Goal: Find specific page/section: Find specific page/section

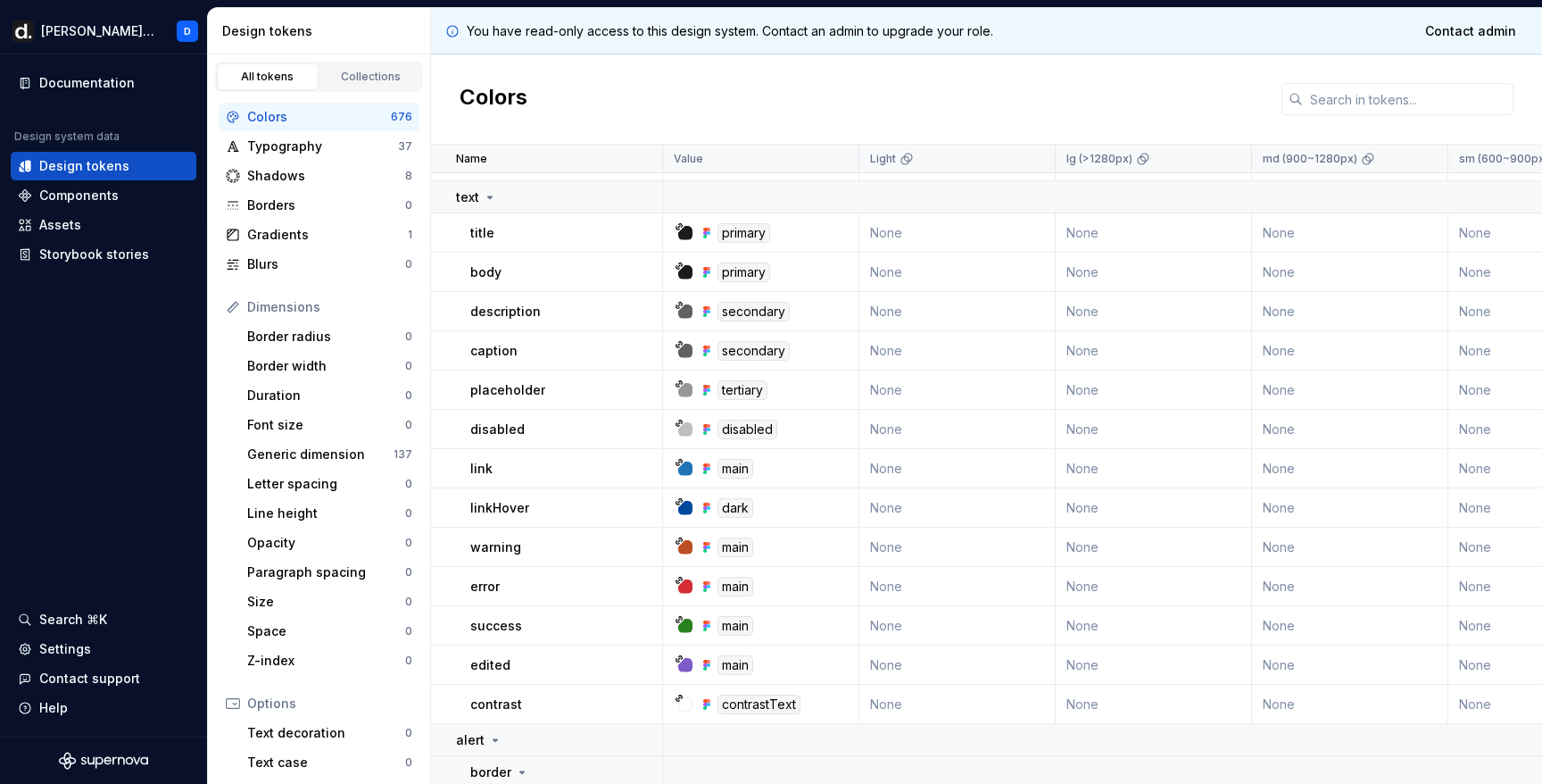
scroll to position [701, 0]
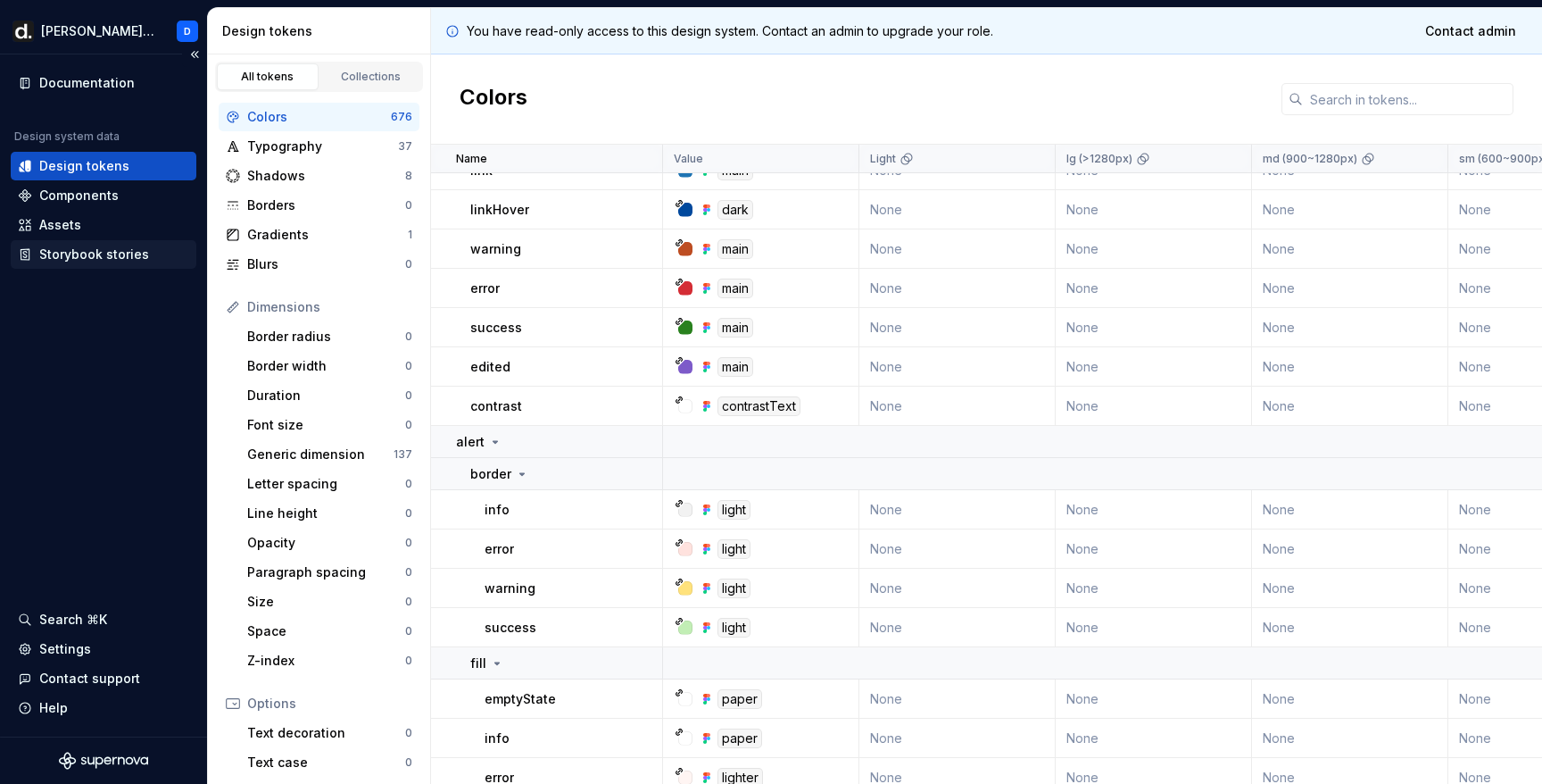
click at [77, 257] on div "Storybook stories" at bounding box center [94, 255] width 109 height 18
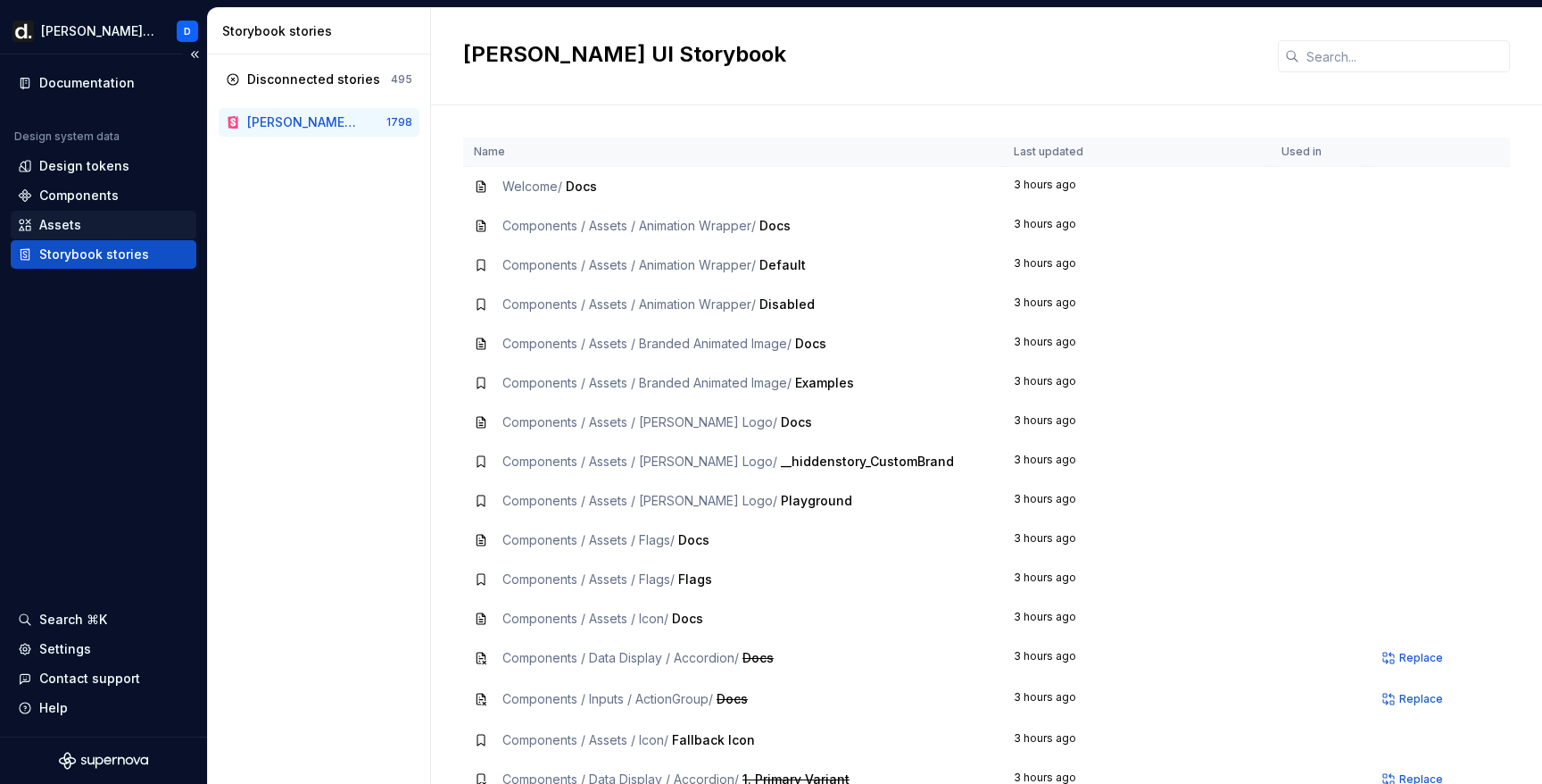
click at [109, 224] on div "Assets" at bounding box center [103, 225] width 171 height 18
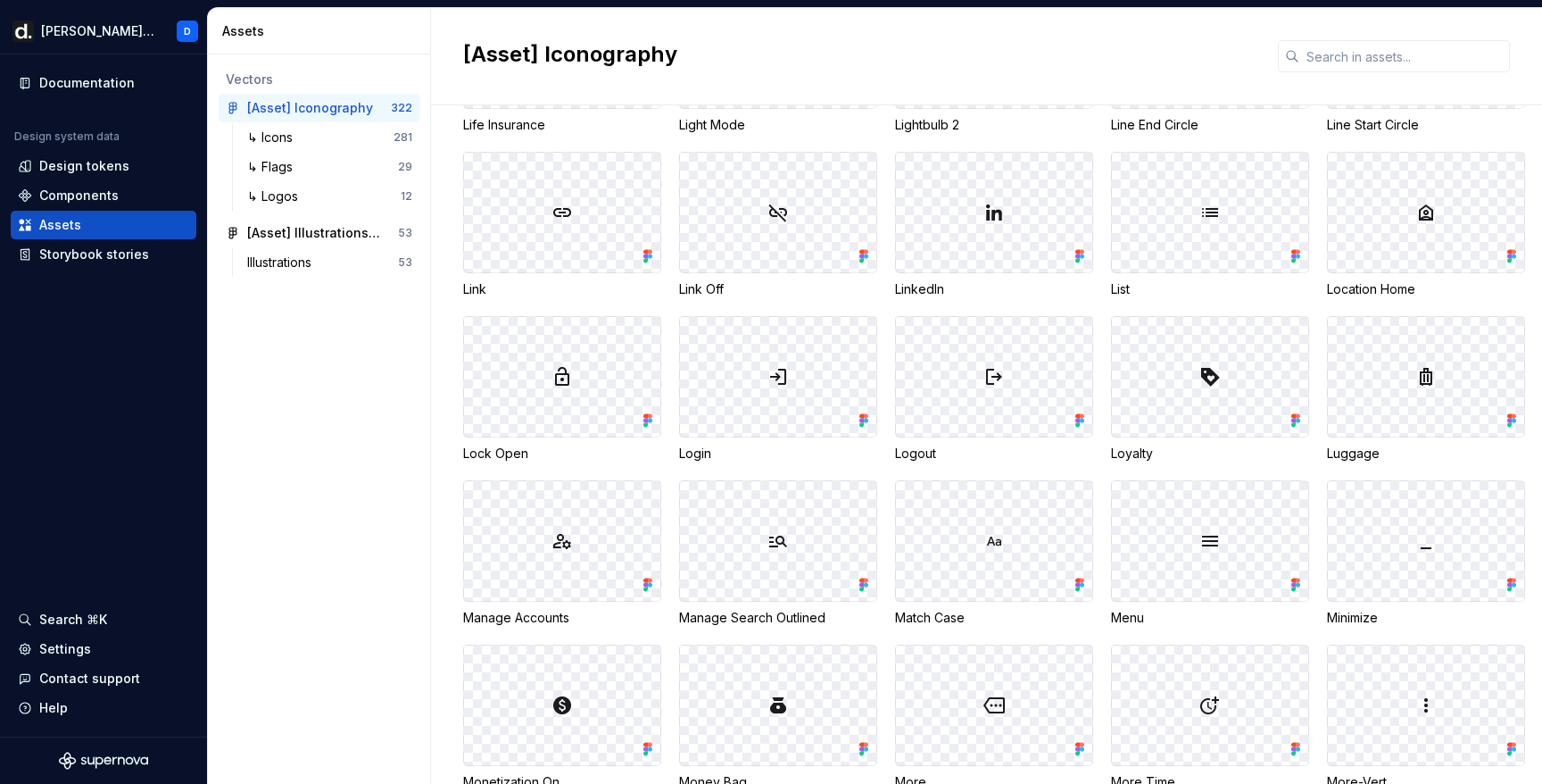
scroll to position [5632, 0]
